Goal: Task Accomplishment & Management: Use online tool/utility

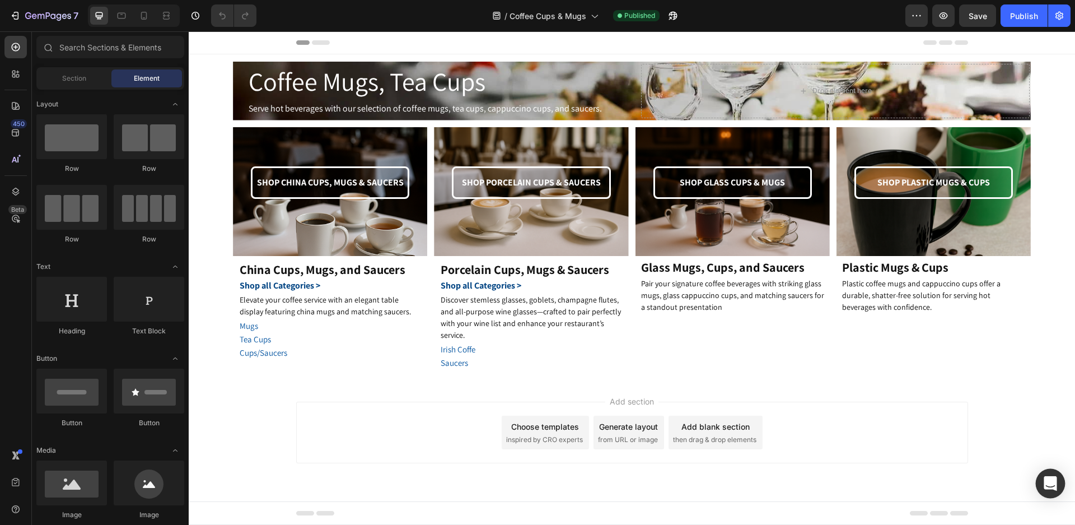
click at [1044, 483] on div "Open Intercom Messenger" at bounding box center [1051, 484] width 30 height 30
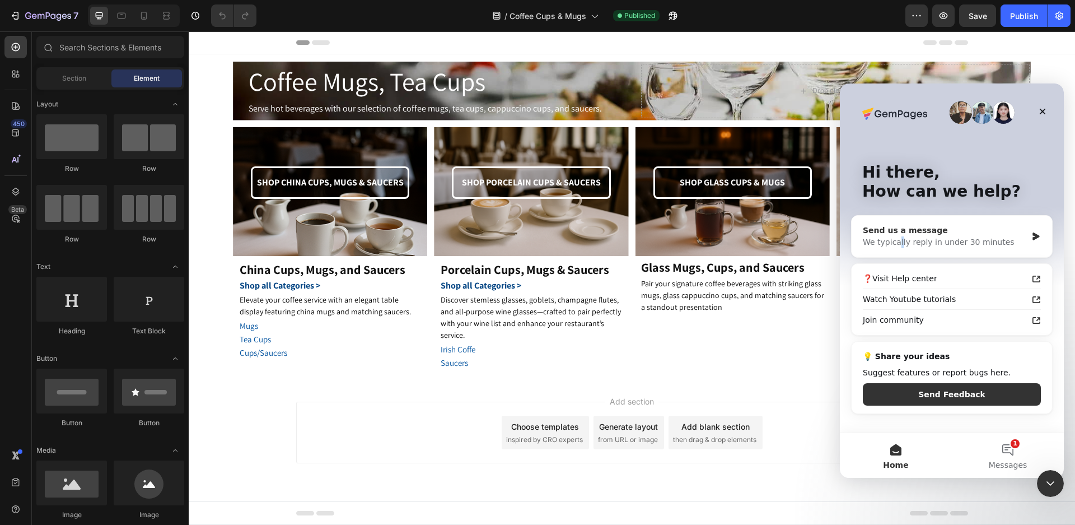
click at [894, 243] on div "We typically reply in under 30 minutes" at bounding box center [945, 242] width 164 height 12
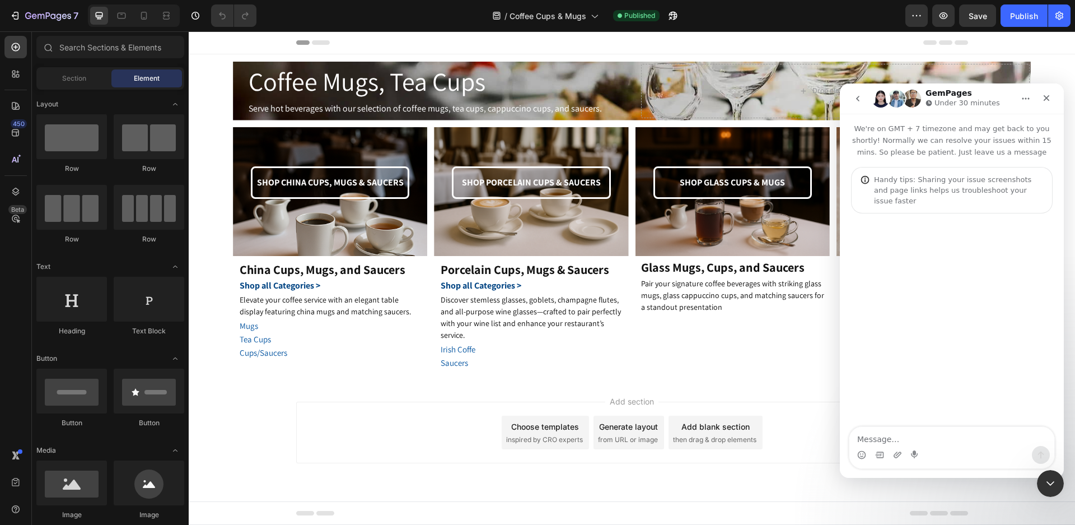
click at [859, 103] on button "go back" at bounding box center [857, 98] width 21 height 21
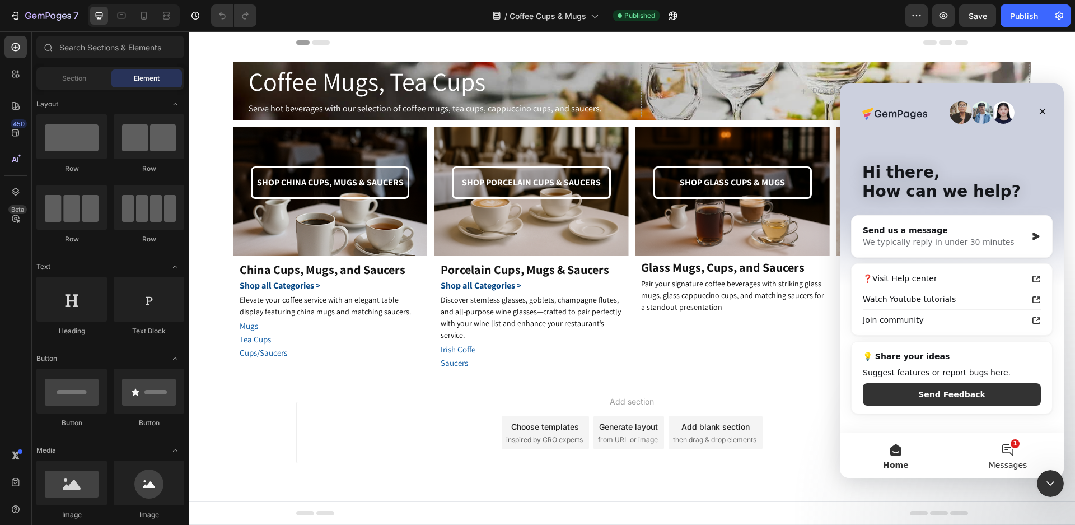
click at [1012, 467] on span "Messages" at bounding box center [1008, 465] width 39 height 8
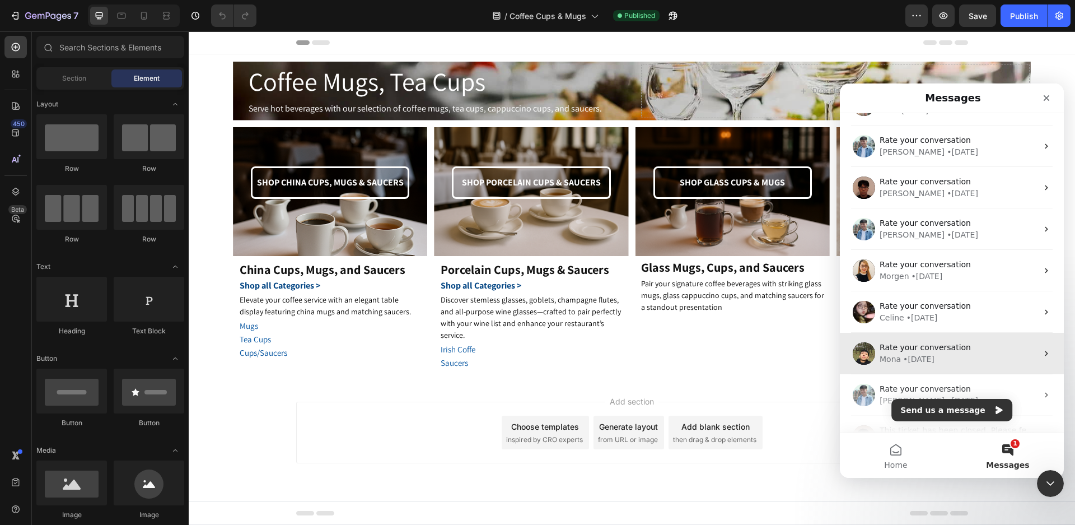
scroll to position [280, 0]
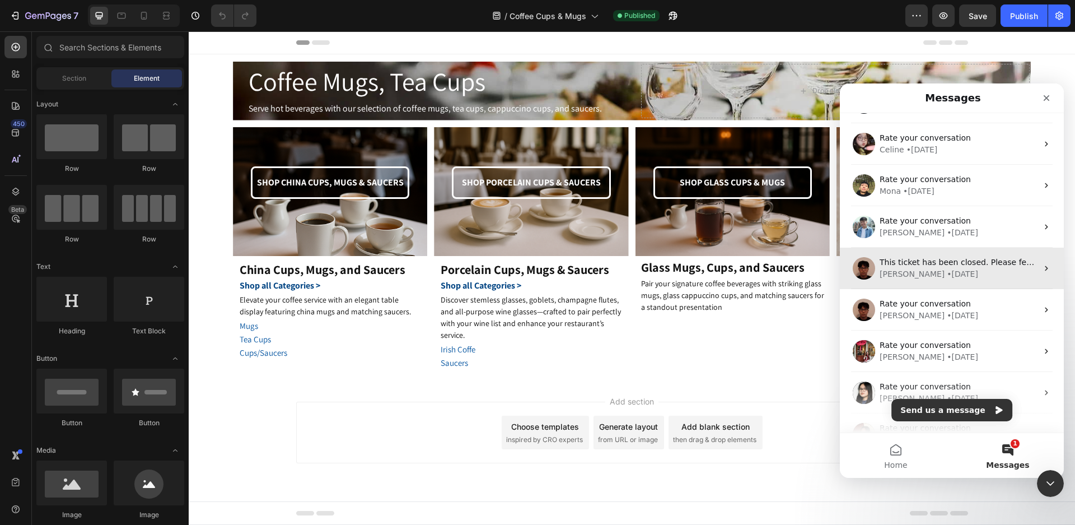
click at [937, 269] on div "Kyle • 62w ago" at bounding box center [959, 274] width 158 height 12
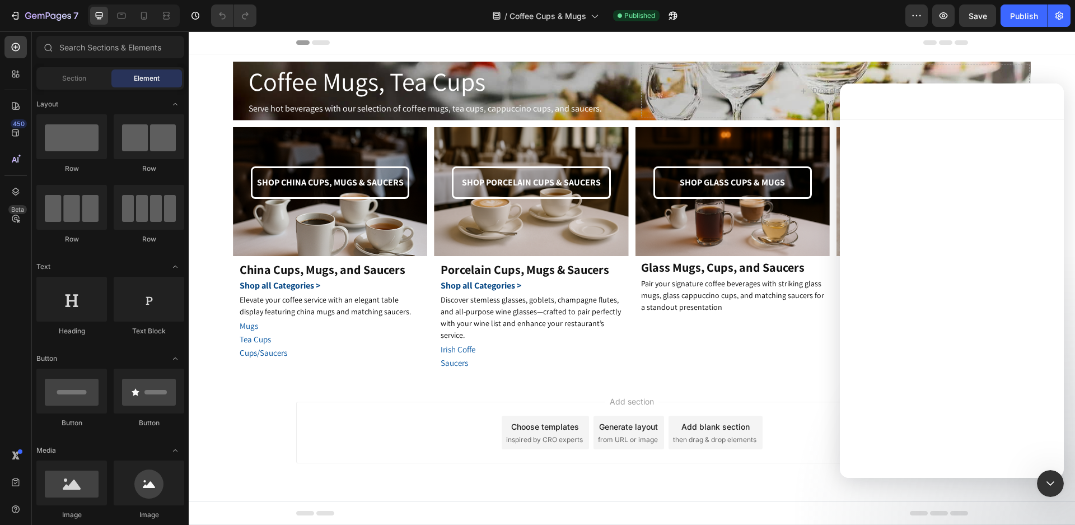
click at [937, 269] on div "Intercom messenger" at bounding box center [952, 281] width 224 height 325
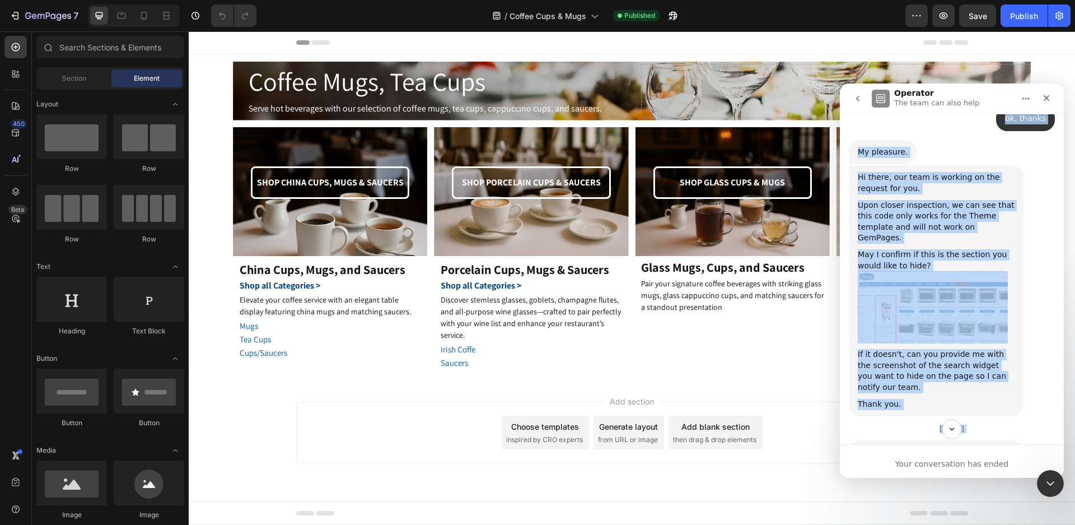
scroll to position [1645, 0]
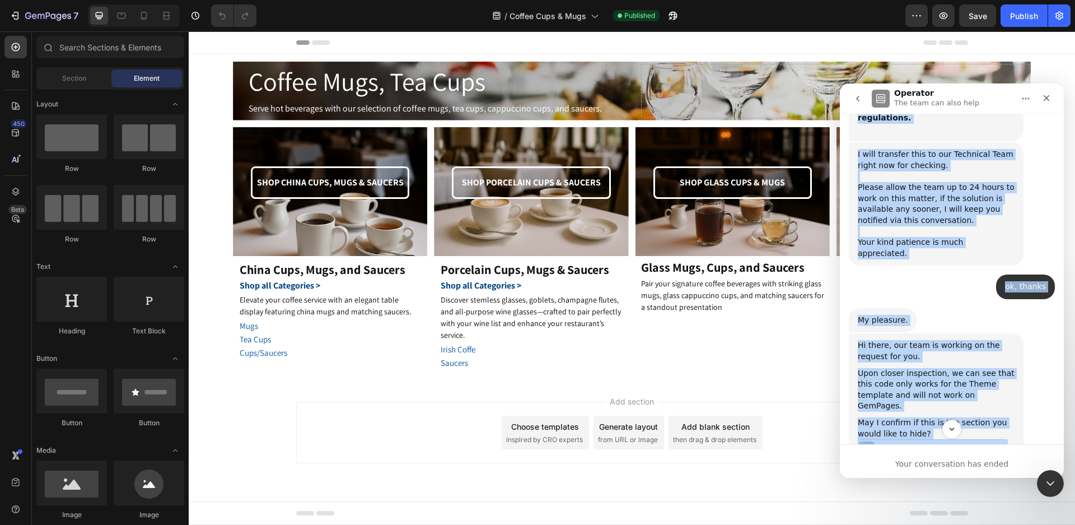
click at [1018, 333] on div "Hi there, our team is working on the request for you. Upon closer inspection, w…" at bounding box center [936, 458] width 175 height 251
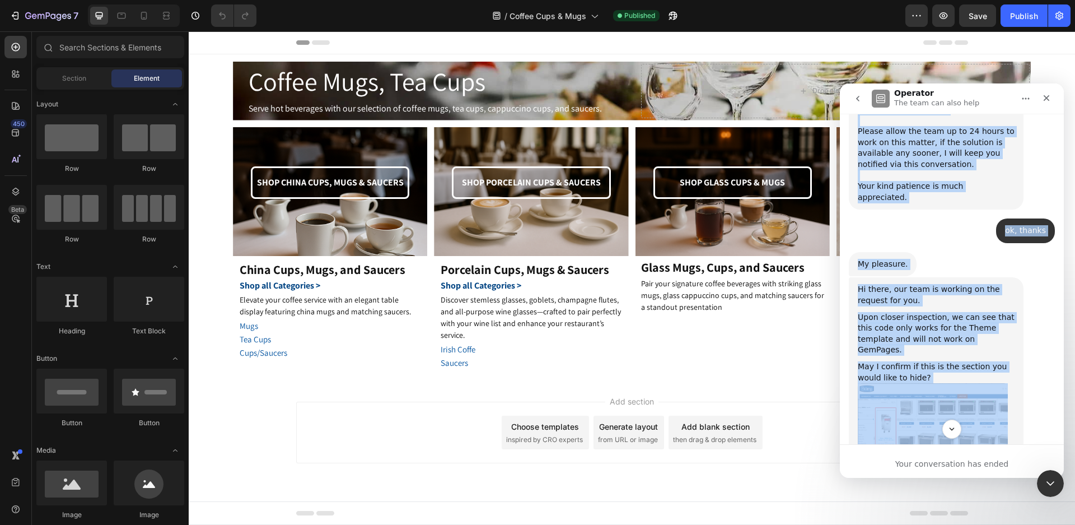
scroll to position [1757, 0]
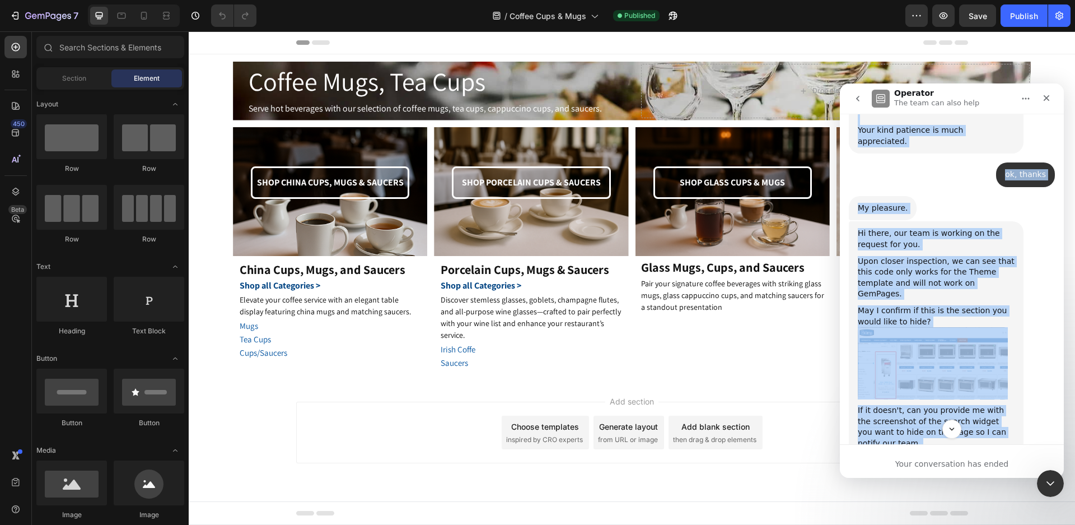
click at [855, 100] on icon "go back" at bounding box center [857, 98] width 9 height 9
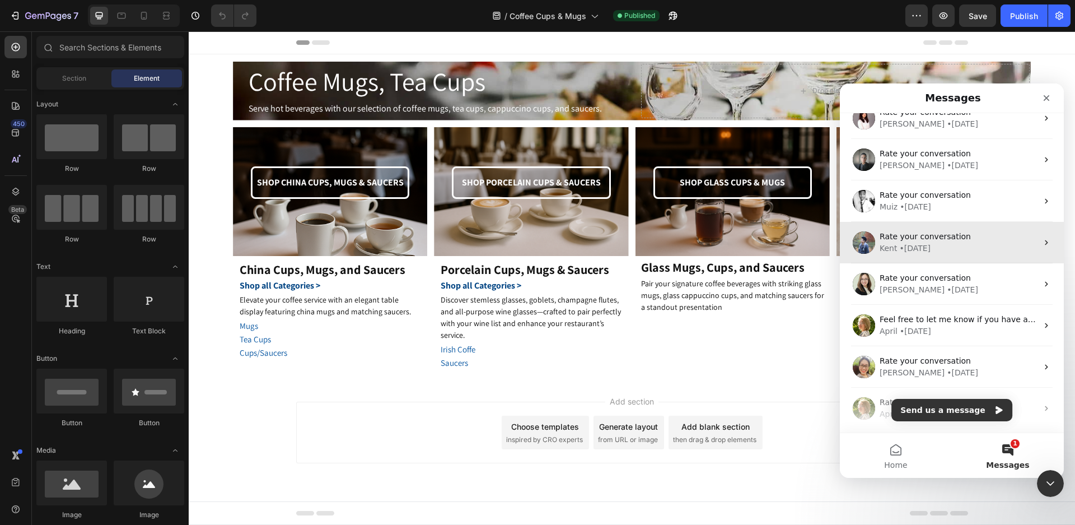
scroll to position [1341, 0]
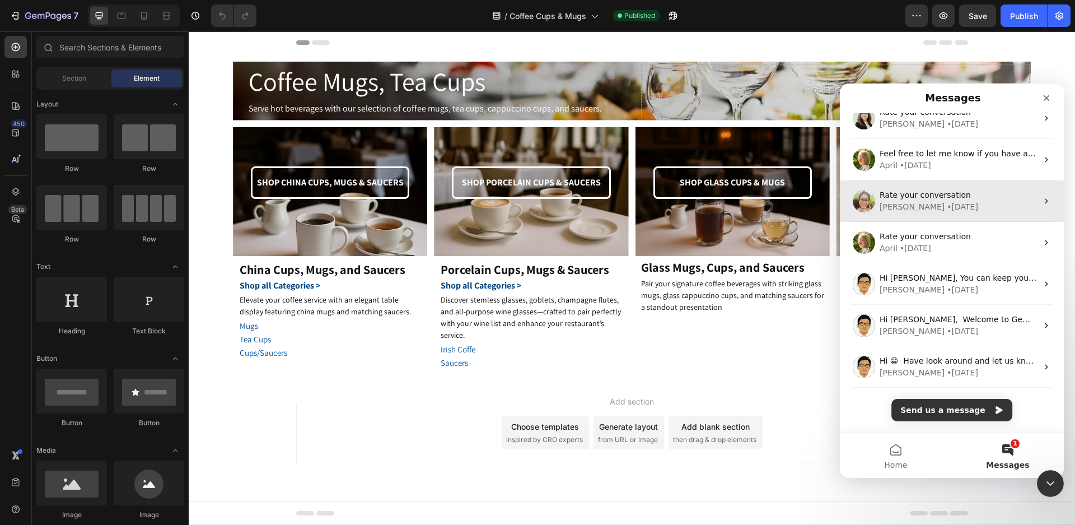
click at [917, 199] on div "Rate your conversation Leo • 262w ago" at bounding box center [959, 201] width 158 height 24
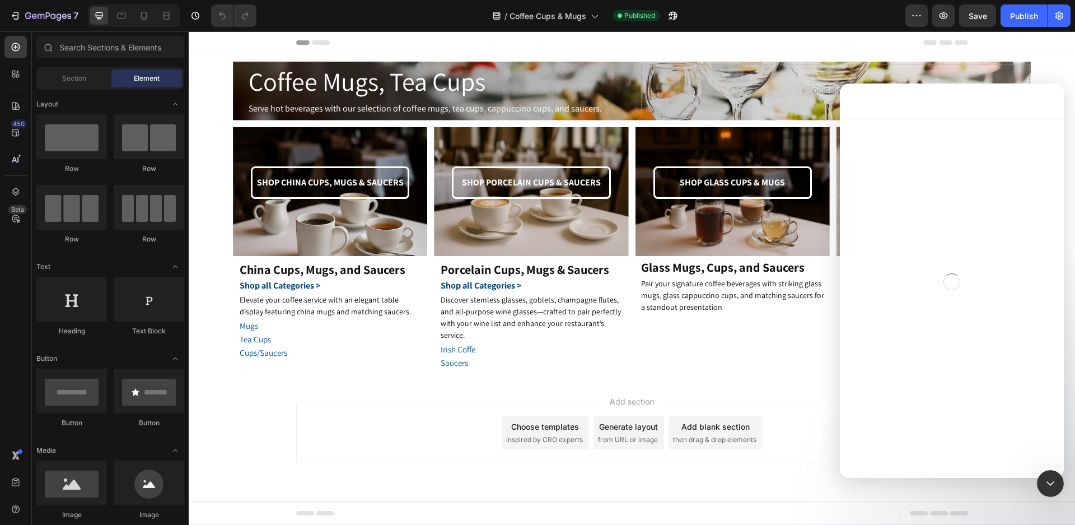
click at [917, 199] on div "Intercom messenger" at bounding box center [952, 281] width 224 height 325
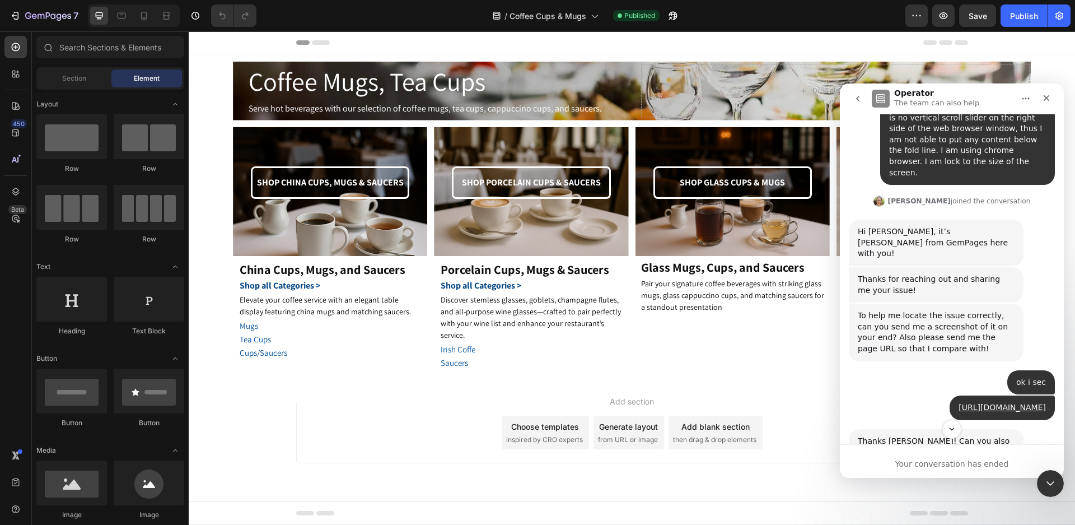
scroll to position [0, 0]
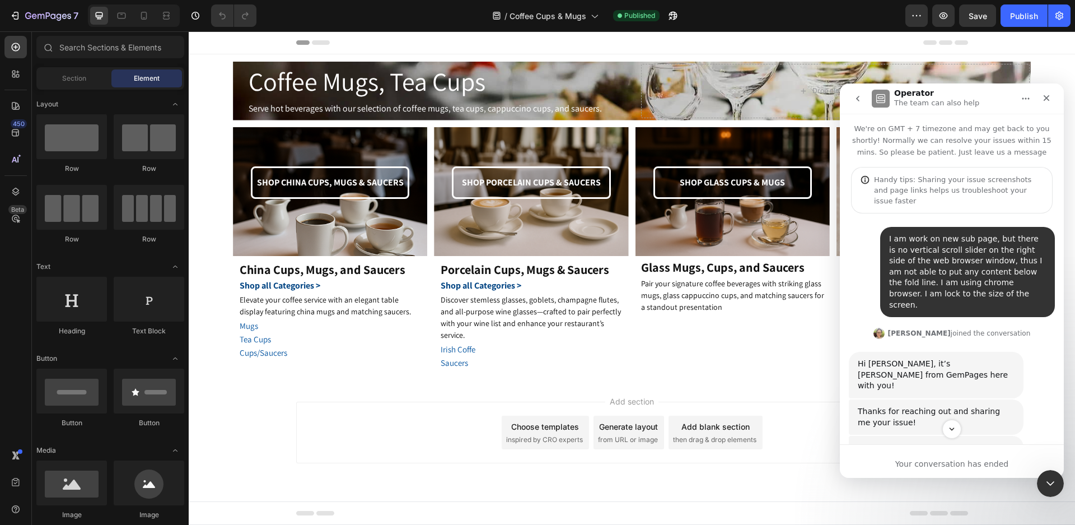
click at [856, 95] on icon "go back" at bounding box center [857, 98] width 9 height 9
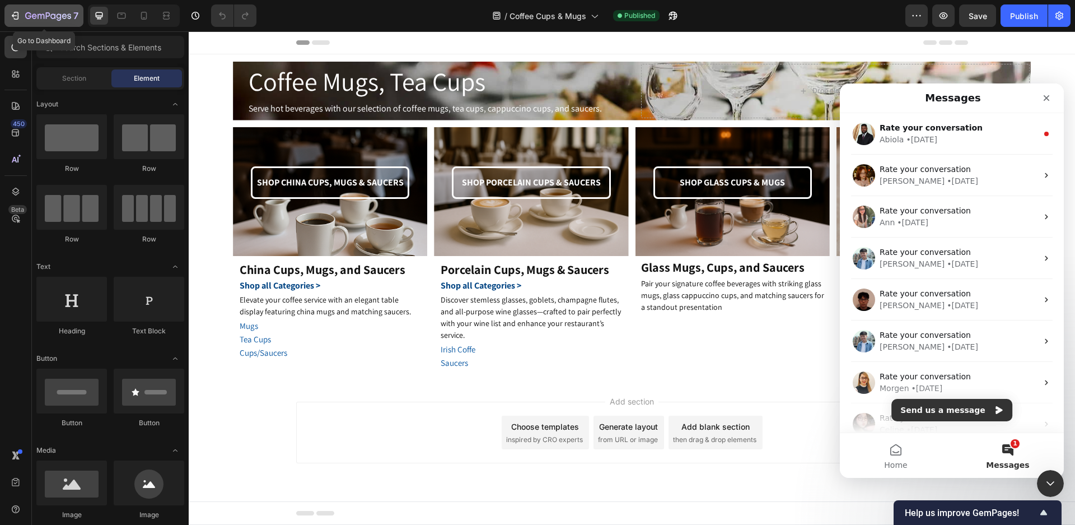
click at [22, 19] on div "7" at bounding box center [44, 15] width 69 height 13
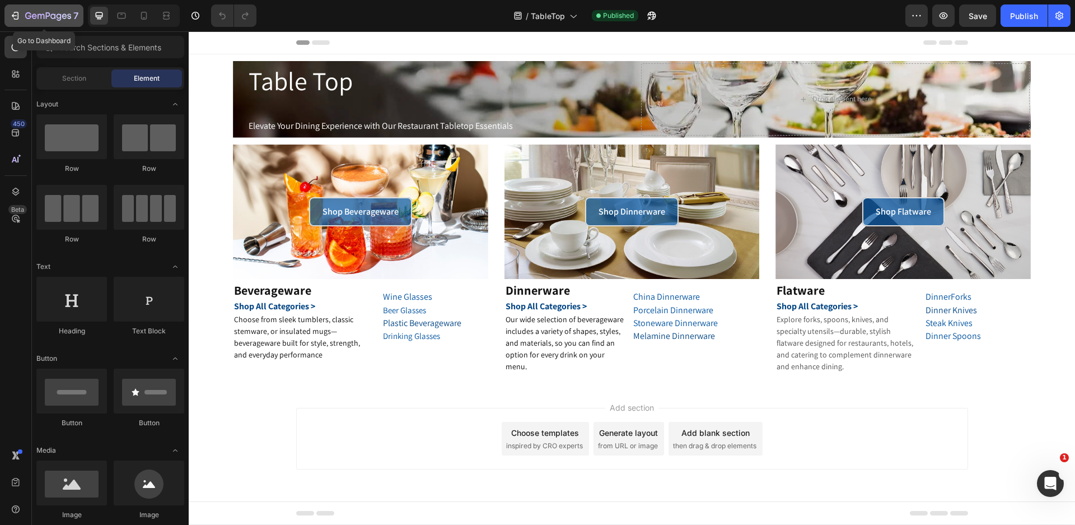
click at [26, 15] on icon "button" at bounding box center [28, 15] width 6 height 7
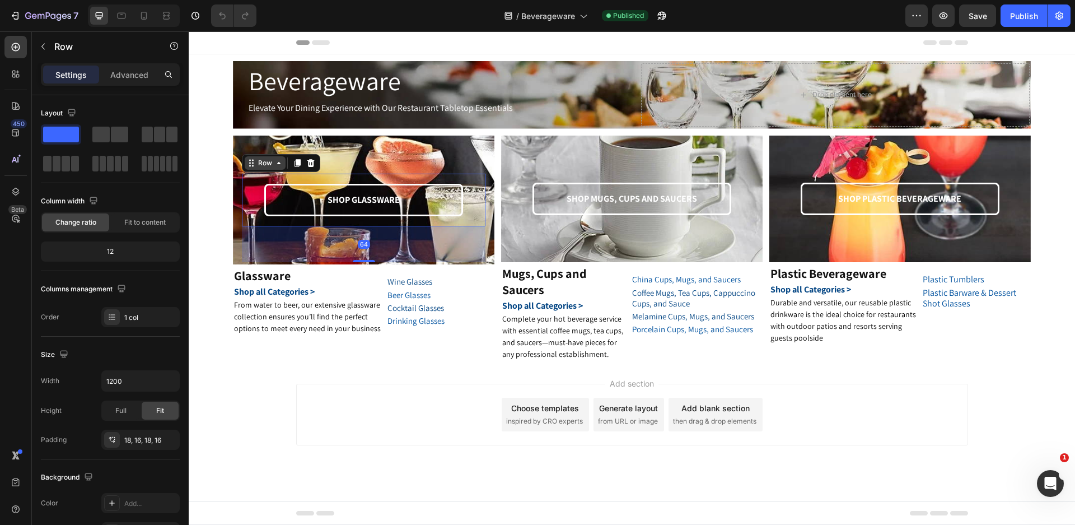
click at [251, 167] on div "Row" at bounding box center [265, 162] width 41 height 13
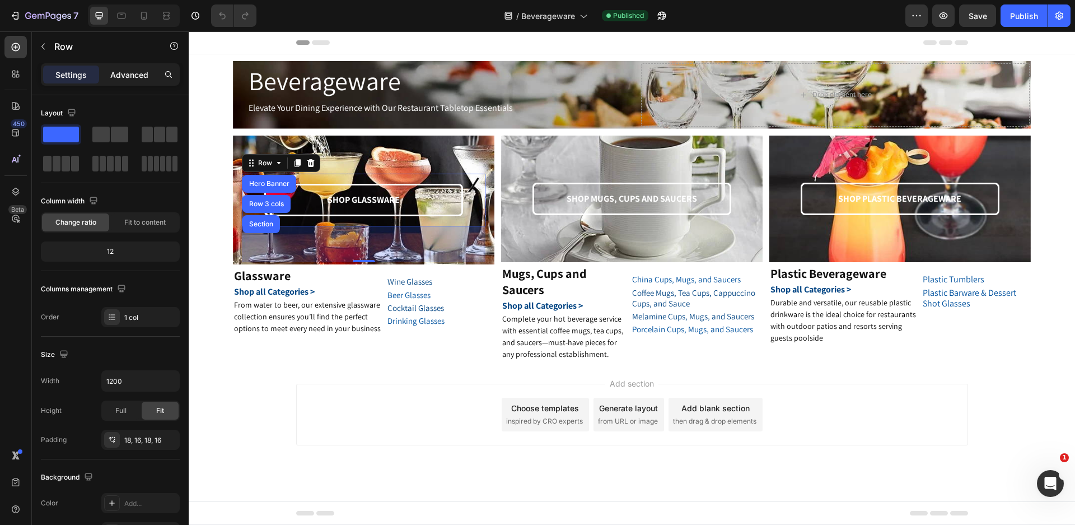
click at [128, 75] on p "Advanced" at bounding box center [129, 75] width 38 height 12
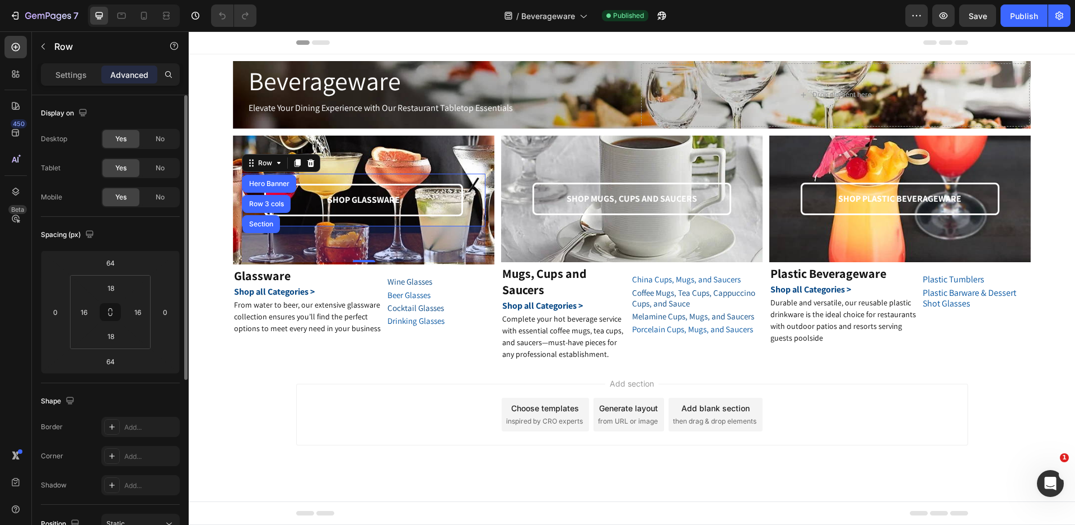
scroll to position [286, 0]
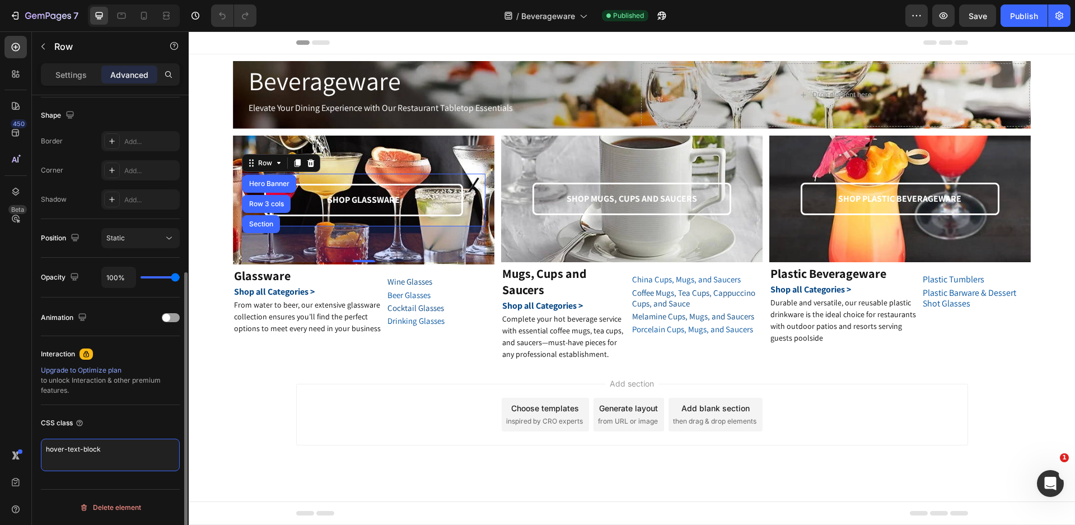
drag, startPoint x: 128, startPoint y: 456, endPoint x: 34, endPoint y: 452, distance: 94.1
click at [34, 452] on div "Display on Desktop Yes No Tablet Yes No Mobile Yes No Spacing (px) 64 0 64 0 18…" at bounding box center [110, 183] width 157 height 747
paste textarea "gem-custom-hero-banner-overlay"
type textarea "gem-custom-hero-banner-overlay"
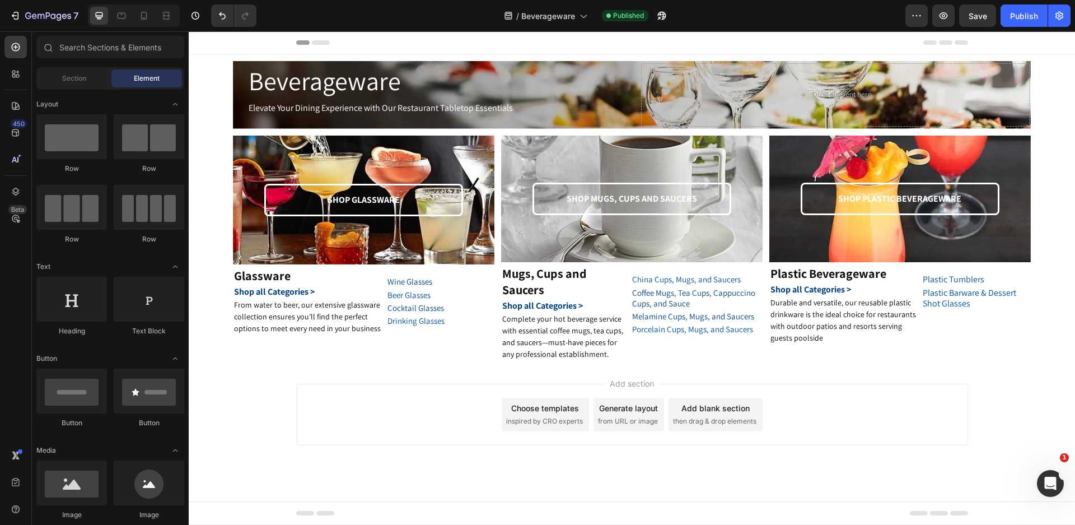
click at [243, 408] on div "Add section Choose templates inspired by CRO experts Generate layout from URL o…" at bounding box center [632, 430] width 886 height 138
click at [966, 19] on button "Save" at bounding box center [977, 15] width 37 height 22
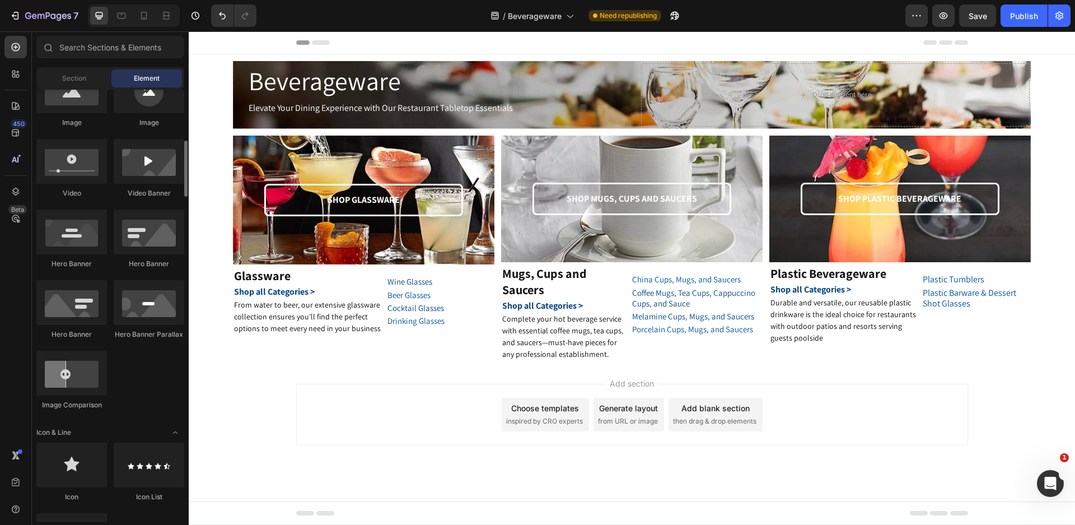
scroll to position [112, 0]
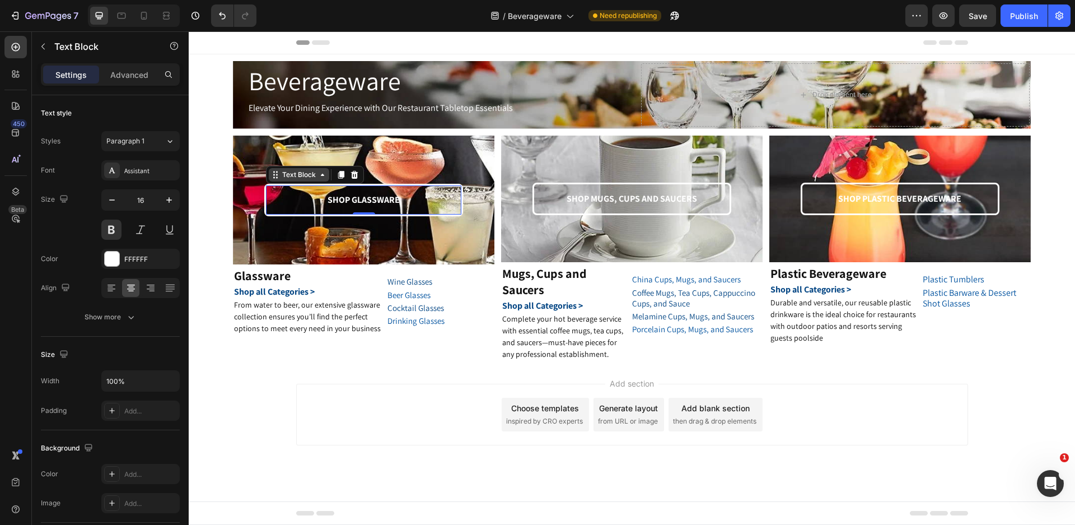
click at [273, 177] on div "Text Block" at bounding box center [299, 174] width 60 height 13
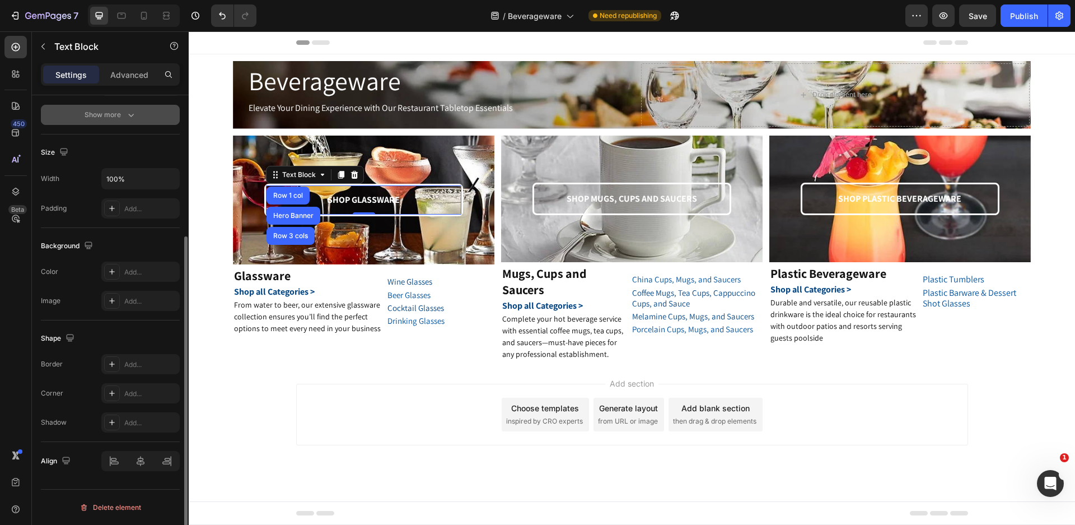
scroll to position [0, 0]
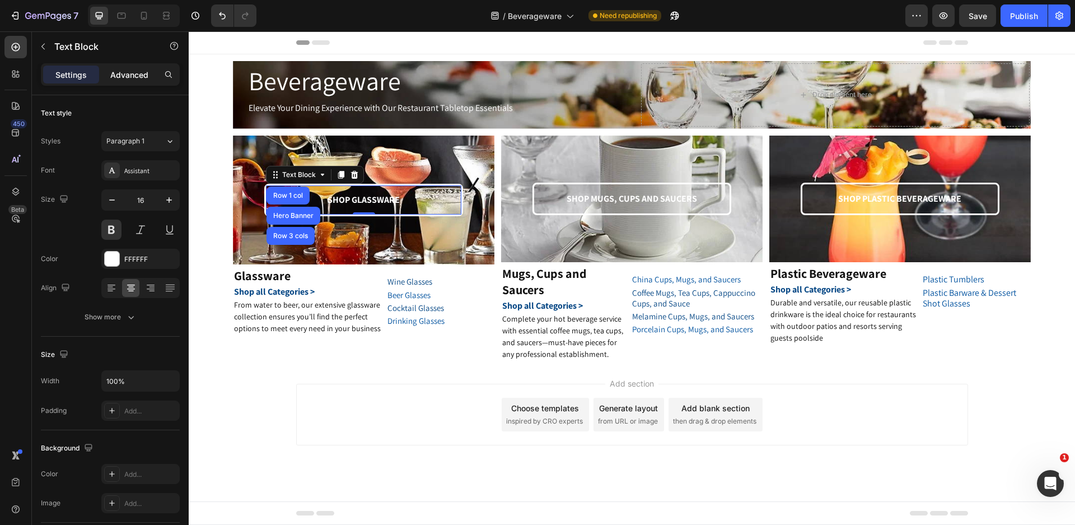
click at [133, 76] on p "Advanced" at bounding box center [129, 75] width 38 height 12
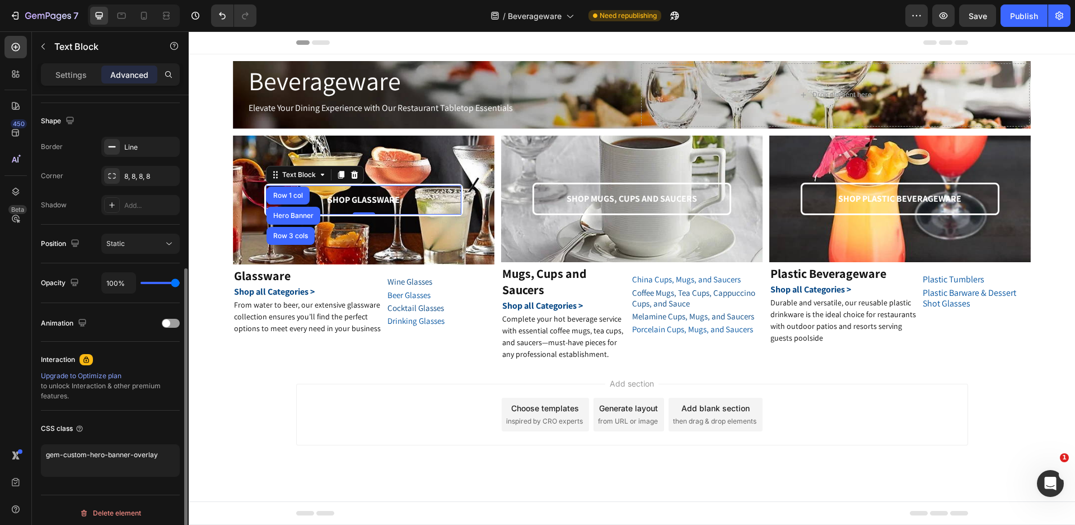
scroll to position [286, 0]
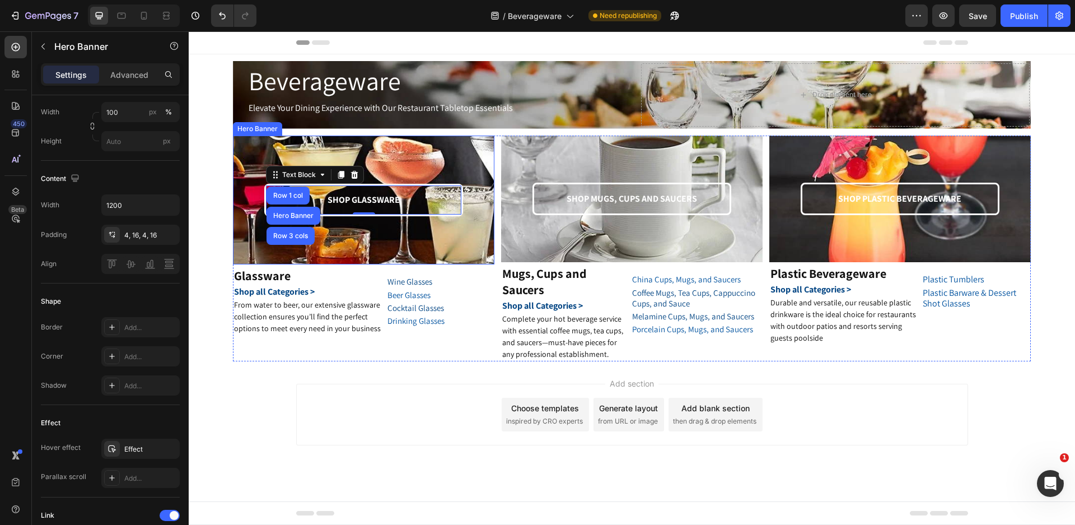
click at [245, 130] on div "Hero Banner" at bounding box center [257, 129] width 45 height 10
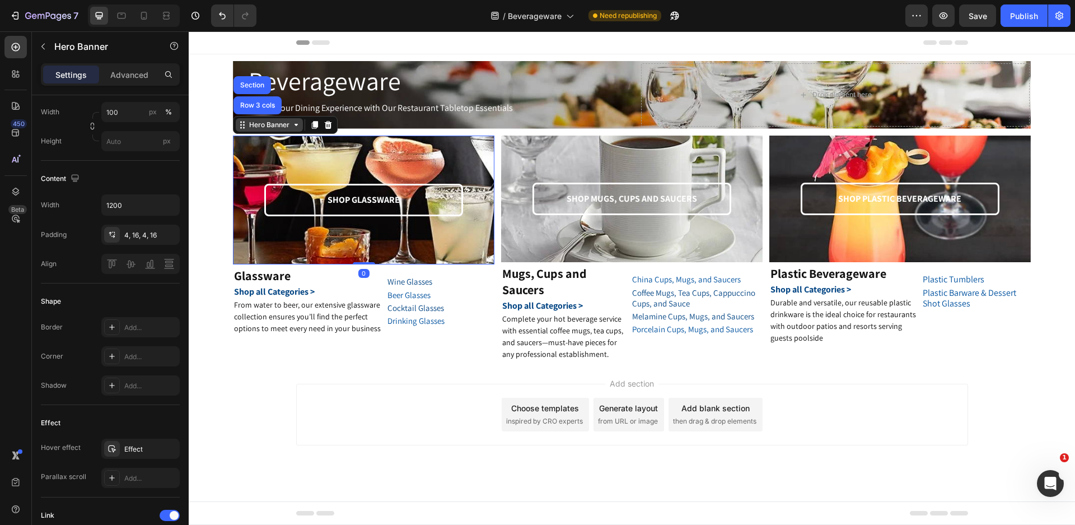
scroll to position [0, 0]
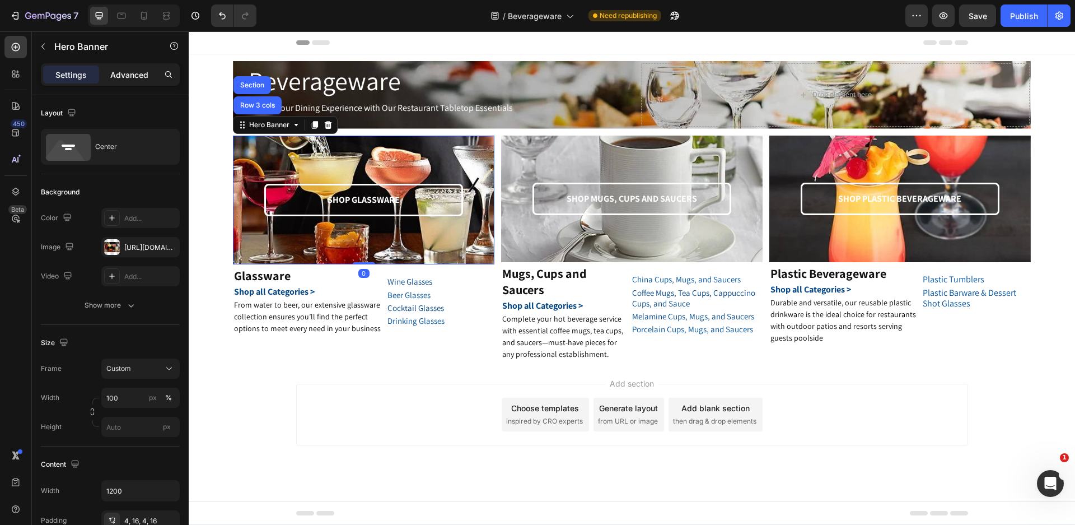
click at [132, 77] on p "Advanced" at bounding box center [129, 75] width 38 height 12
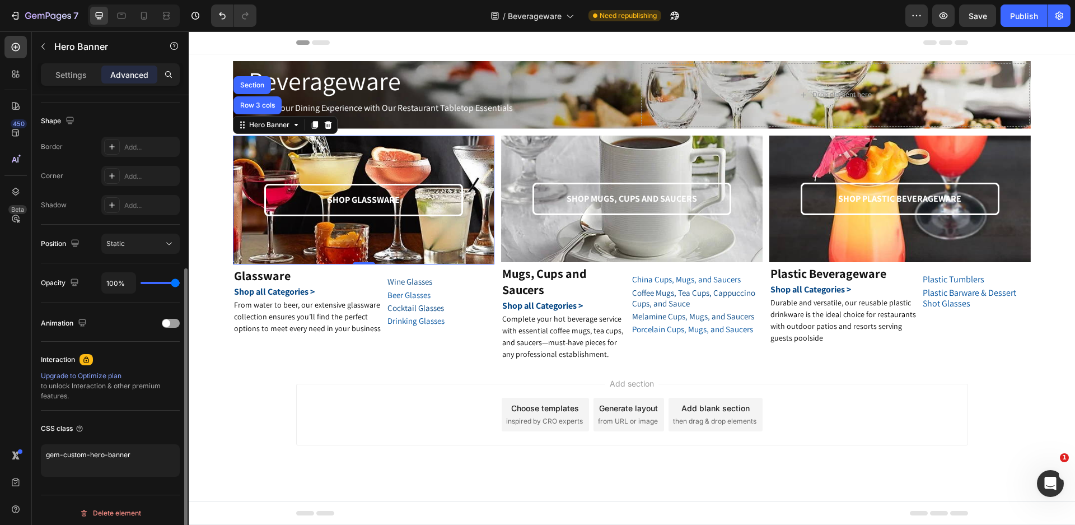
scroll to position [286, 0]
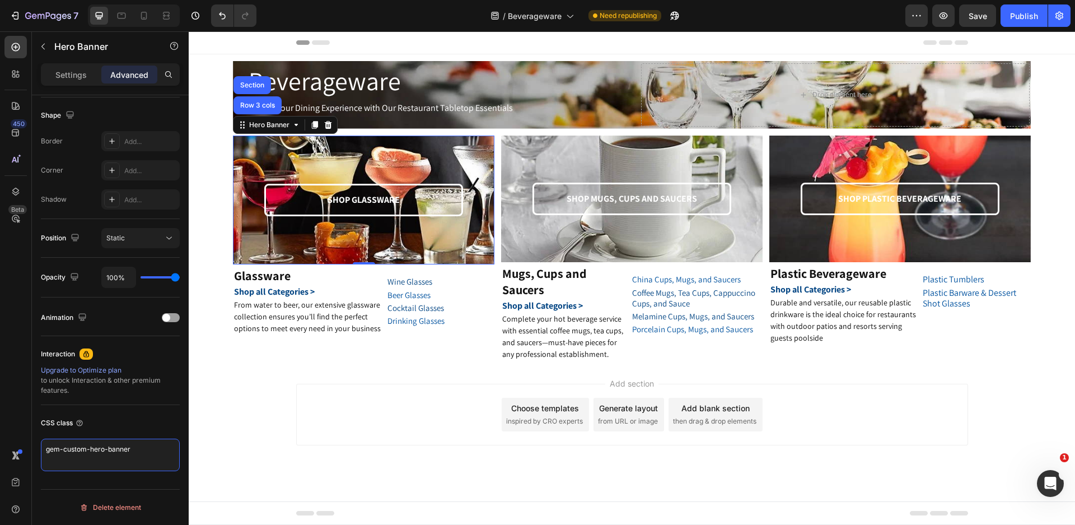
drag, startPoint x: 125, startPoint y: 438, endPoint x: 0, endPoint y: 455, distance: 126.5
click at [0, 455] on div "450 Beta Sections(18) Elements(83) Section Element Hero Section Product Detail …" at bounding box center [94, 277] width 189 height 493
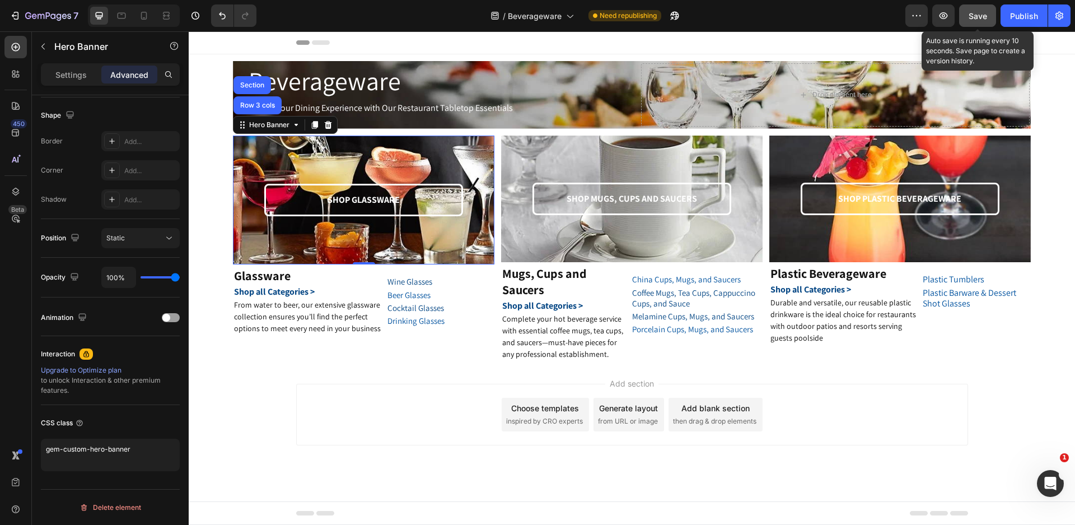
click at [973, 16] on span "Save" at bounding box center [978, 16] width 18 height 10
click at [76, 78] on p "Settings" at bounding box center [70, 75] width 31 height 12
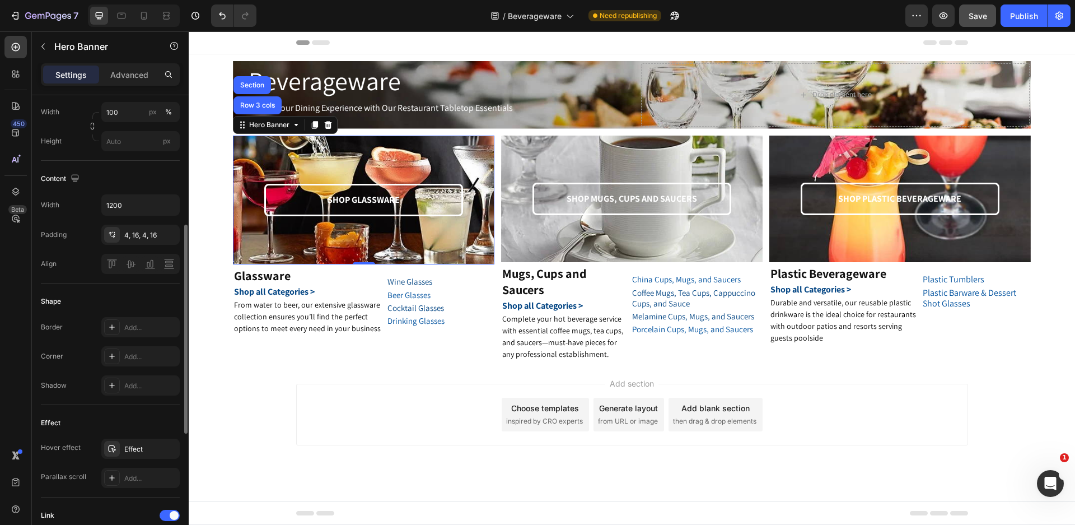
scroll to position [342, 0]
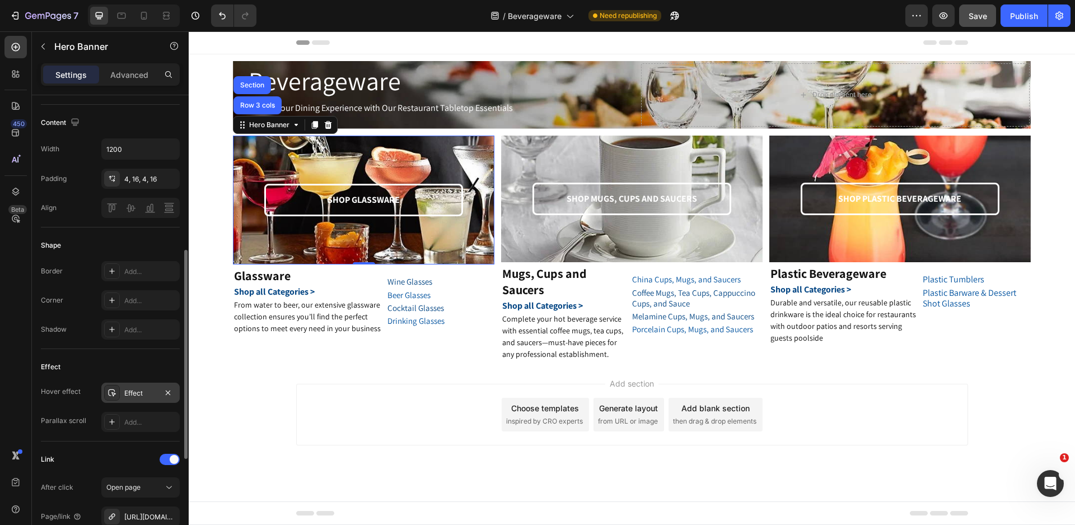
click at [114, 391] on icon at bounding box center [112, 392] width 8 height 7
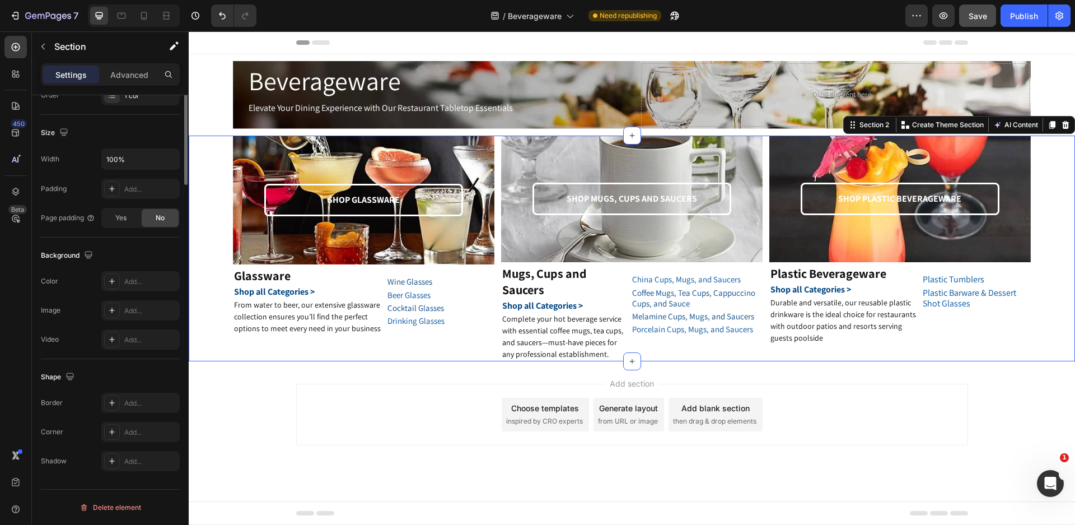
scroll to position [0, 0]
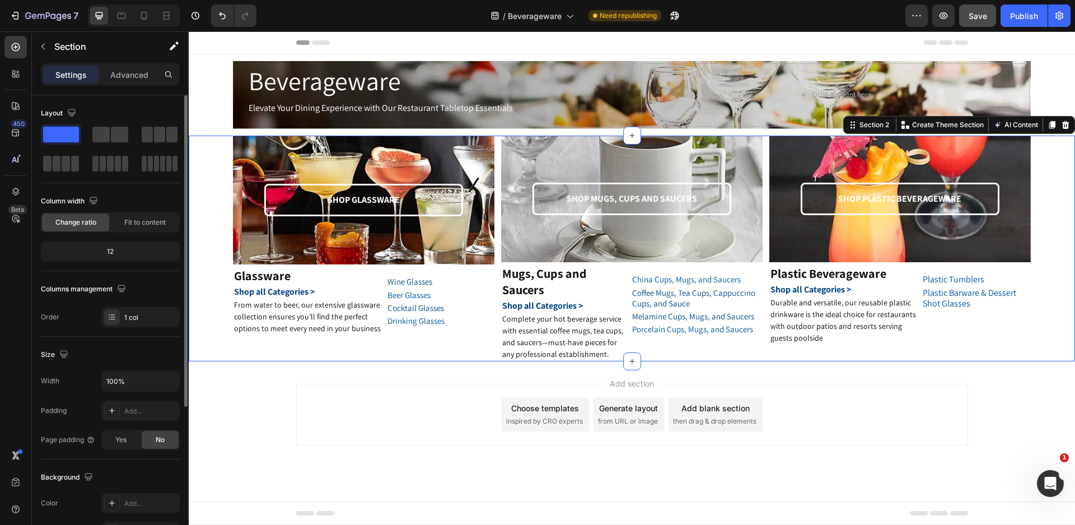
click at [211, 342] on div "SHOP GLASSWARE Text Block Row Hero Banner Glassware Heading Shop all Categories…" at bounding box center [632, 248] width 886 height 226
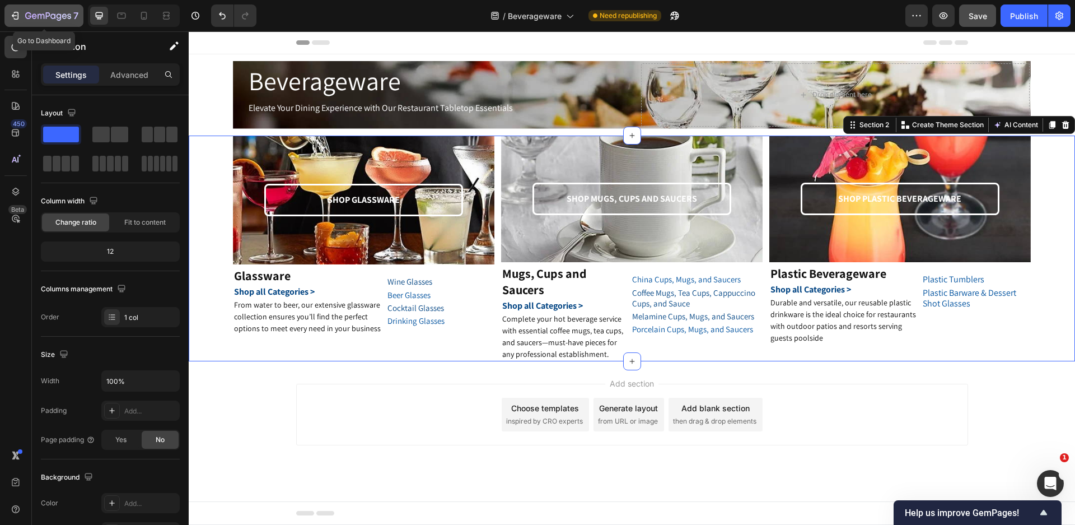
click at [10, 12] on icon "button" at bounding box center [15, 15] width 11 height 11
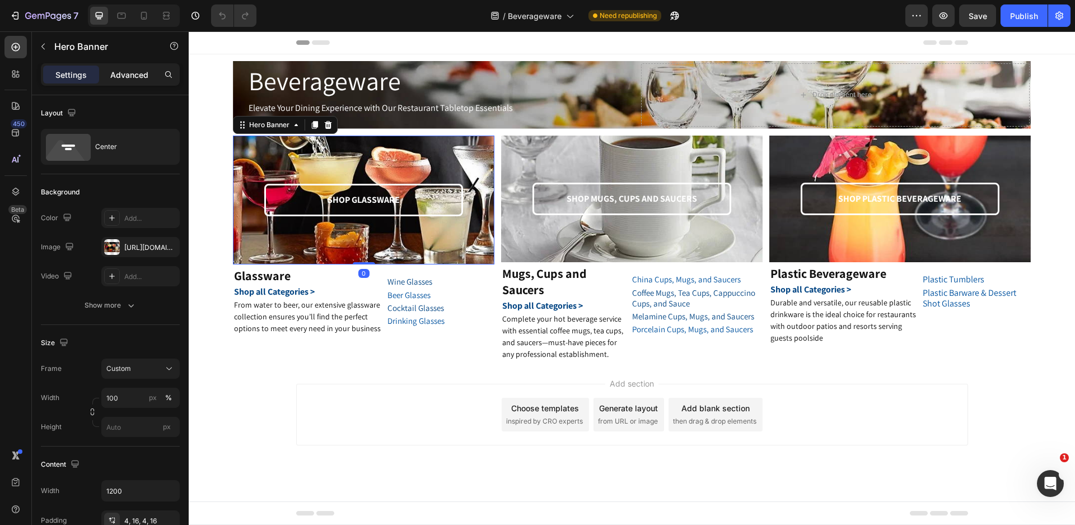
drag, startPoint x: 122, startPoint y: 74, endPoint x: 121, endPoint y: 81, distance: 6.3
click at [124, 73] on p "Advanced" at bounding box center [129, 75] width 38 height 12
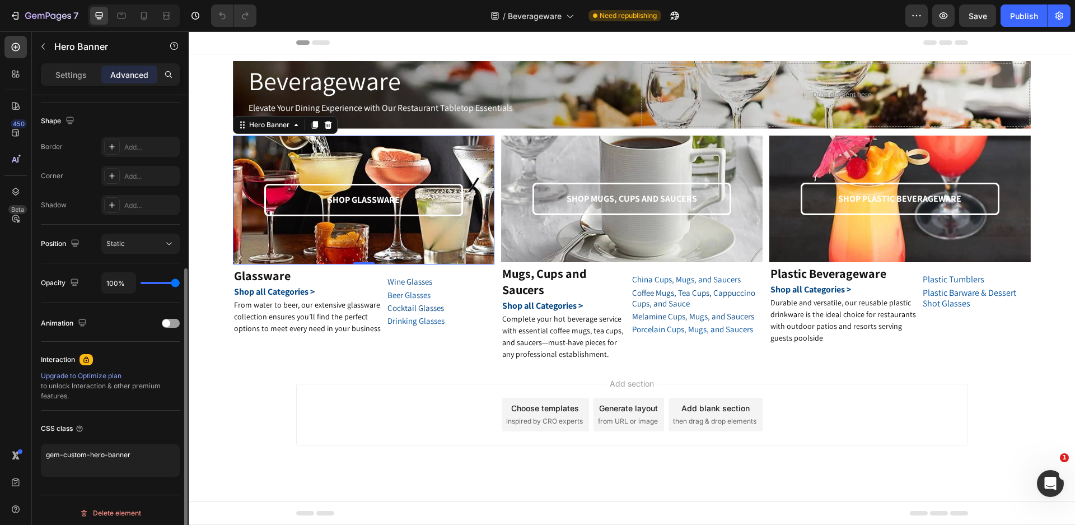
scroll to position [224, 0]
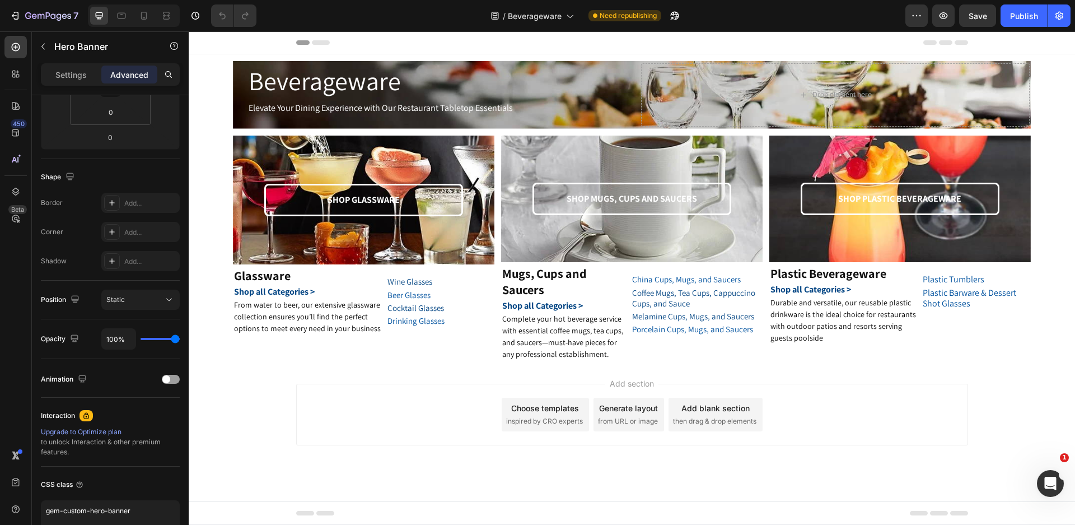
click at [251, 508] on div "Footer" at bounding box center [632, 513] width 886 height 24
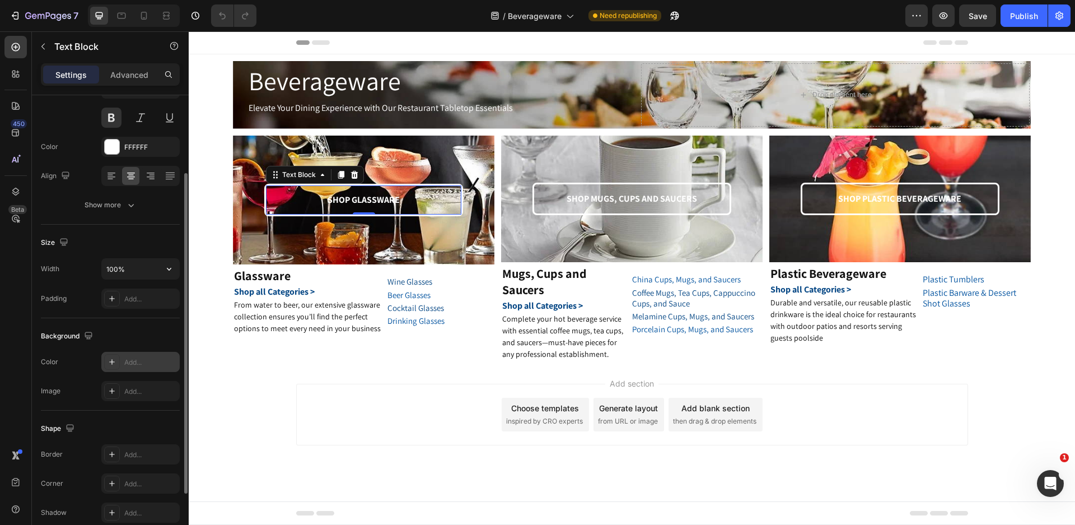
scroll to position [202, 0]
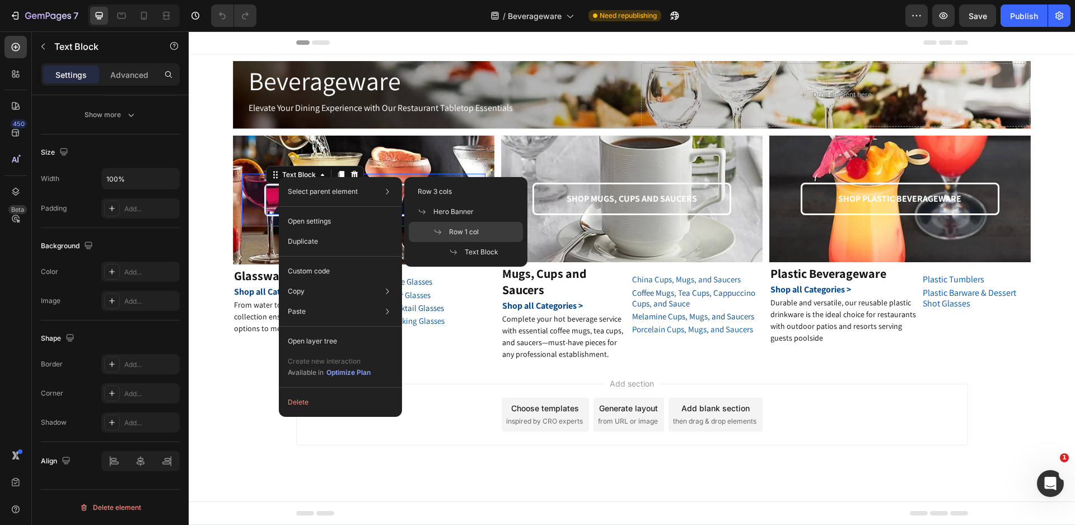
click at [458, 233] on span "Row 1 col" at bounding box center [464, 232] width 30 height 10
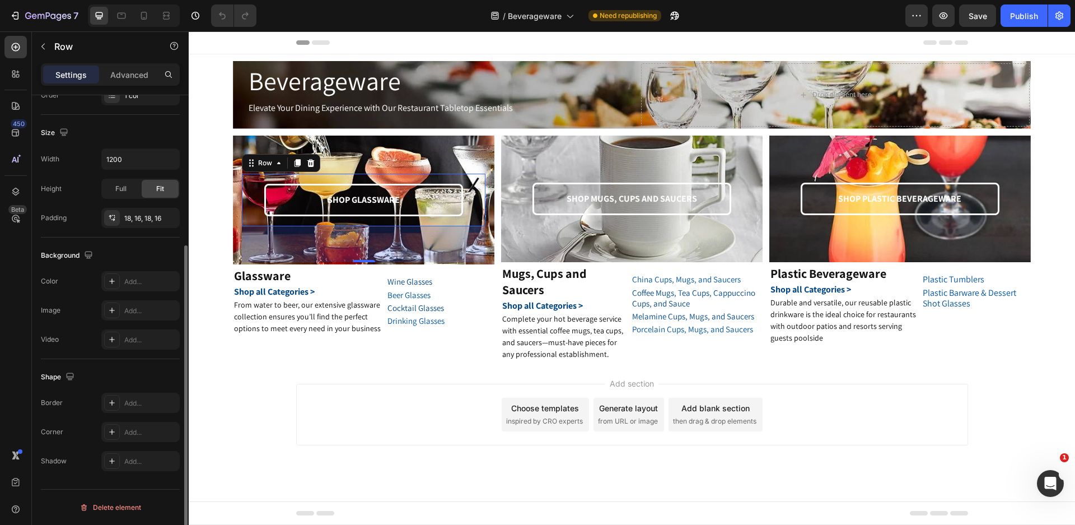
scroll to position [54, 0]
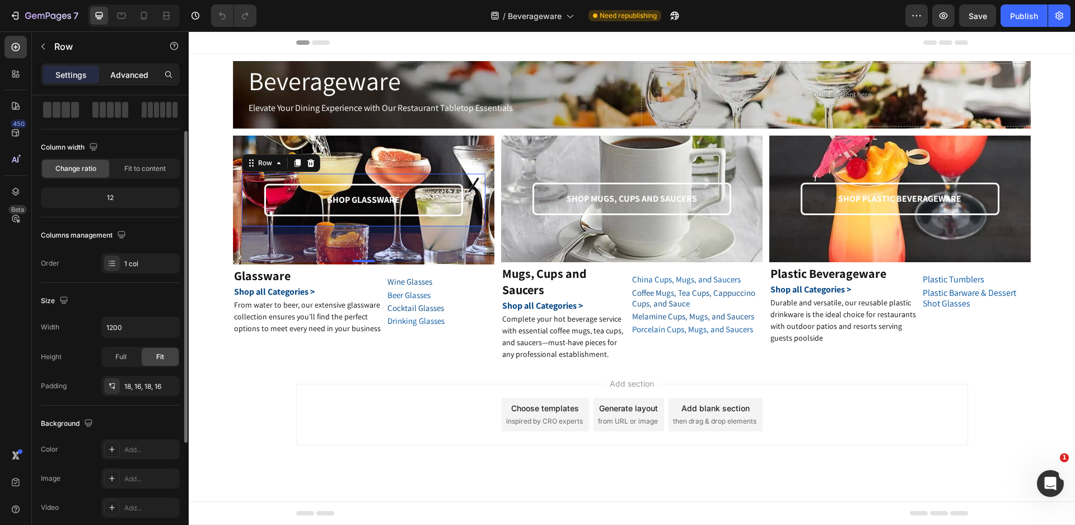
click at [138, 77] on p "Advanced" at bounding box center [129, 75] width 38 height 12
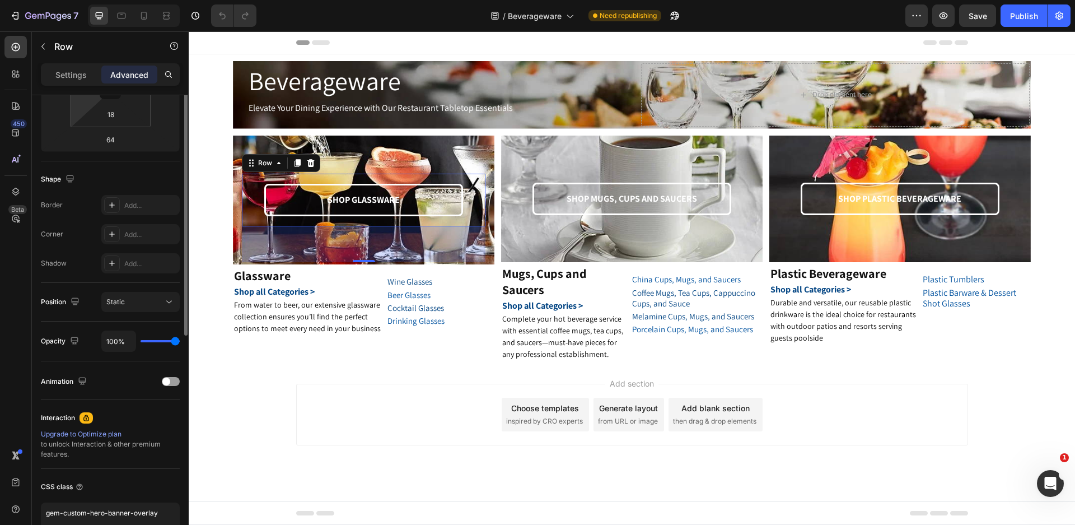
scroll to position [278, 0]
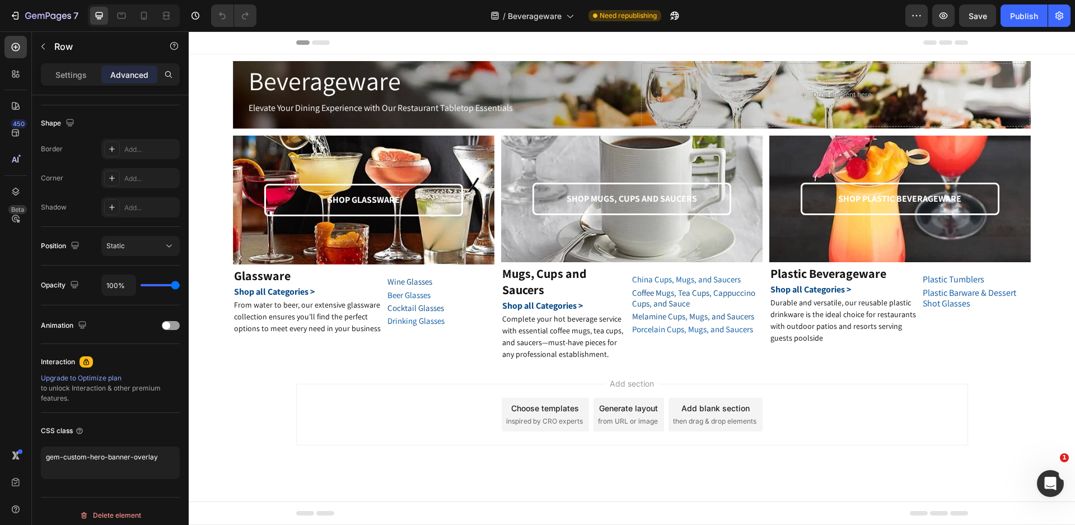
click at [1005, 372] on div "Add section Choose templates inspired by CRO experts Generate layout from URL o…" at bounding box center [632, 430] width 886 height 138
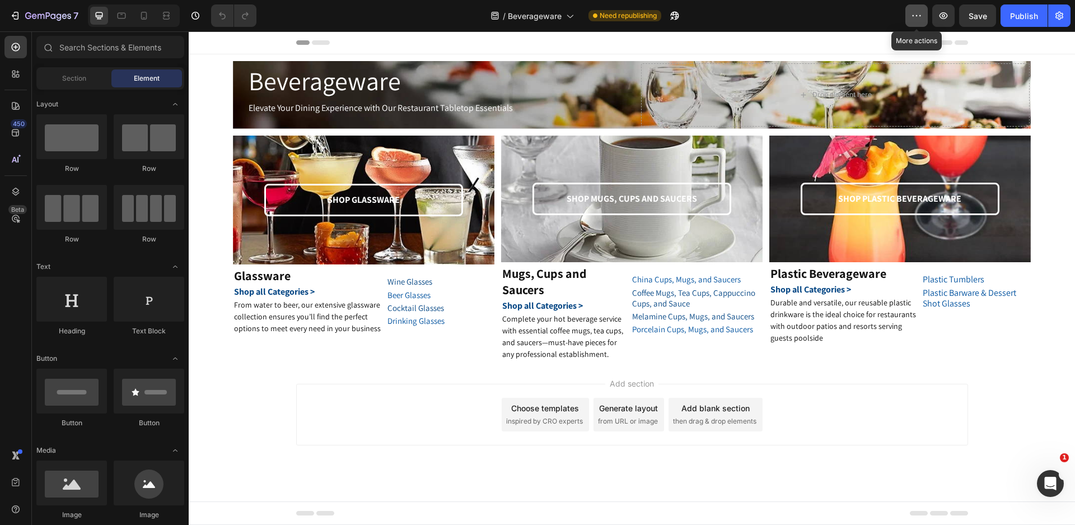
click at [915, 17] on icon "button" at bounding box center [916, 15] width 11 height 11
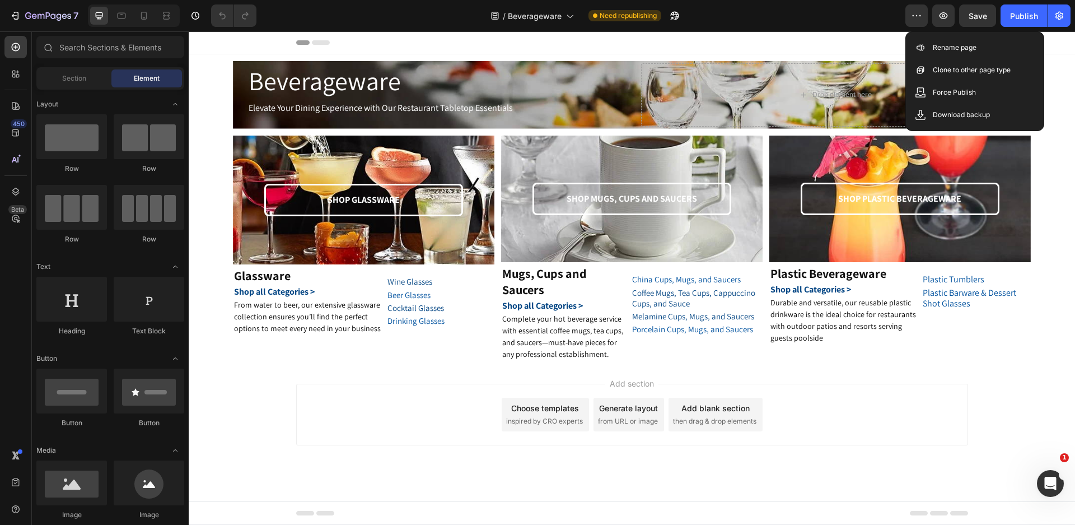
click at [860, 12] on div "/ Beverageware Need republishing" at bounding box center [585, 15] width 640 height 22
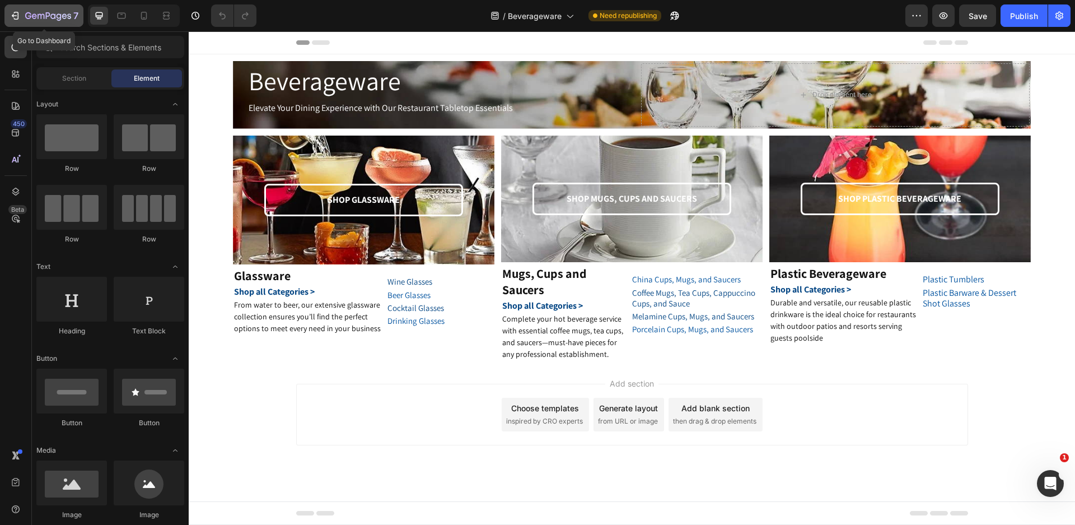
click at [16, 15] on icon "button" at bounding box center [15, 15] width 11 height 11
